Goal: Find specific page/section: Find specific page/section

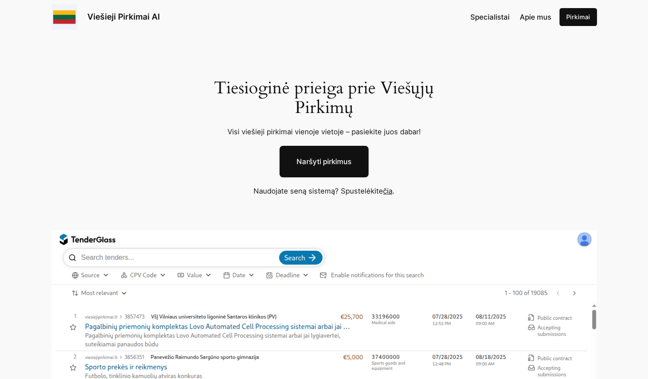
click at [390, 192] on link "čia" at bounding box center [387, 191] width 9 height 9
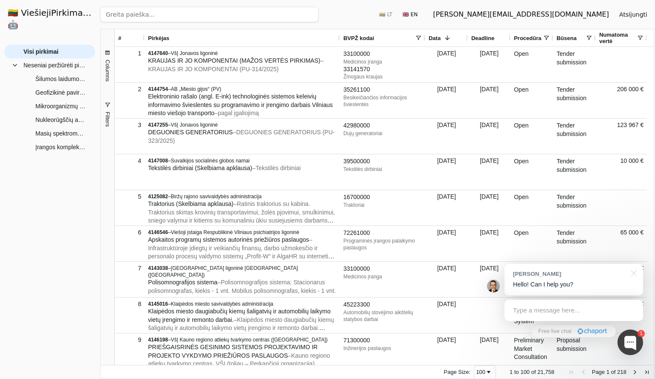
click at [102, 114] on button "Filters" at bounding box center [108, 114] width 14 height 46
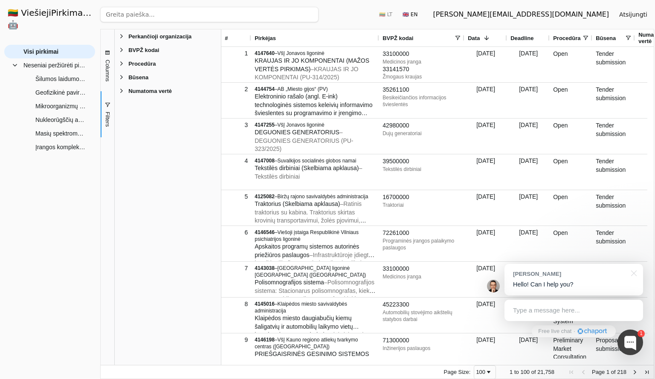
click at [122, 52] on span "Filter List 5 Filters" at bounding box center [121, 49] width 7 height 7
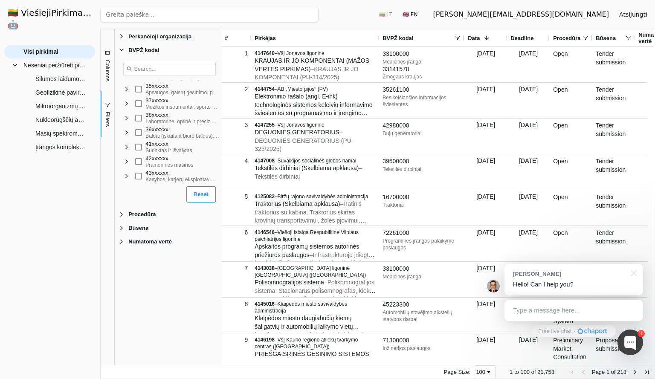
scroll to position [202, 0]
